Goal: Book appointment/travel/reservation

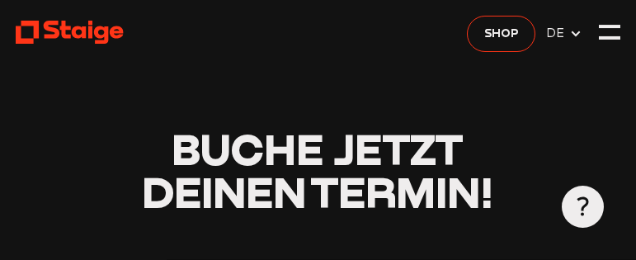
drag, startPoint x: 0, startPoint y: 0, endPoint x: 49, endPoint y: 33, distance: 59.5
click at [49, 33] on icon at bounding box center [70, 32] width 109 height 26
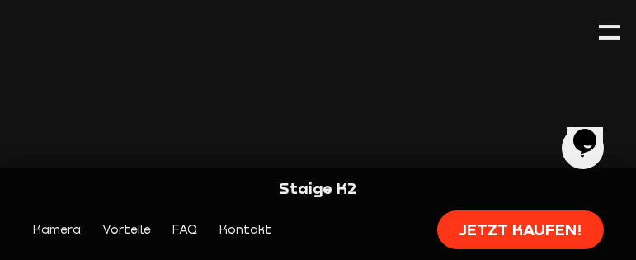
scroll to position [1650, 0]
